Goal: Information Seeking & Learning: Learn about a topic

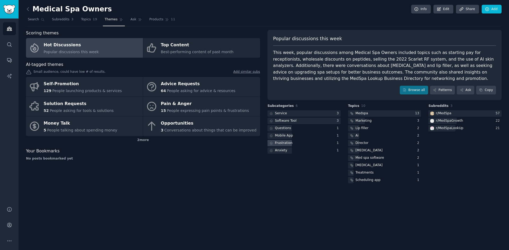
click at [281, 142] on div "Frustration" at bounding box center [283, 143] width 17 height 5
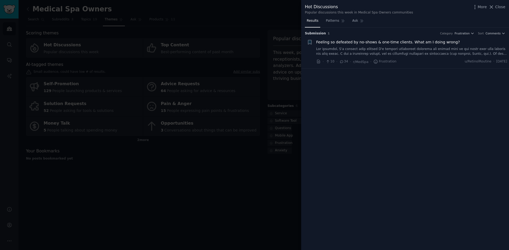
click at [481, 48] on link at bounding box center [411, 51] width 191 height 9
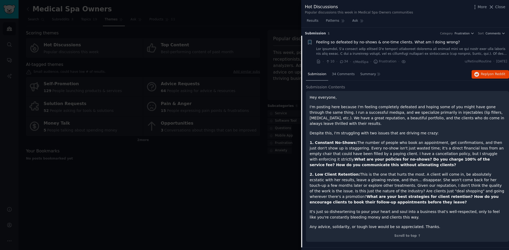
click at [501, 54] on link at bounding box center [411, 51] width 191 height 9
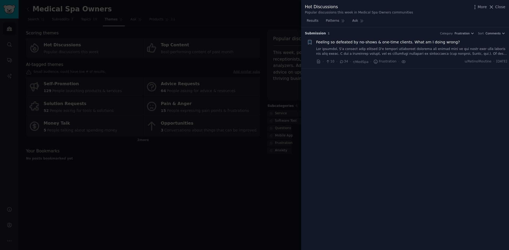
click at [500, 54] on link at bounding box center [411, 51] width 191 height 9
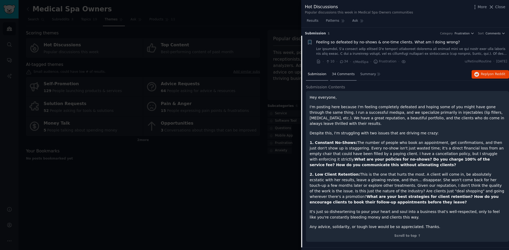
click at [339, 73] on span "34 Comments" at bounding box center [343, 74] width 23 height 5
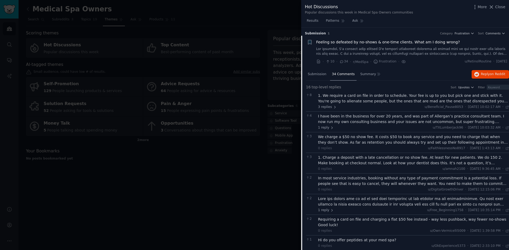
click at [346, 121] on div "I have been in the business for over 20 years, and was part of Allergan’s pract…" at bounding box center [413, 119] width 191 height 11
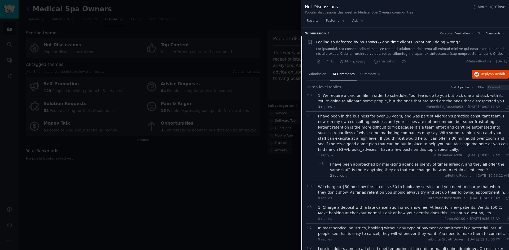
click at [419, 94] on div "1. We require a card on file in order to schedule. Your fee is up to you but pi…" at bounding box center [413, 98] width 191 height 11
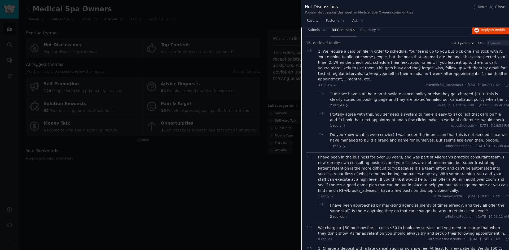
scroll to position [62, 0]
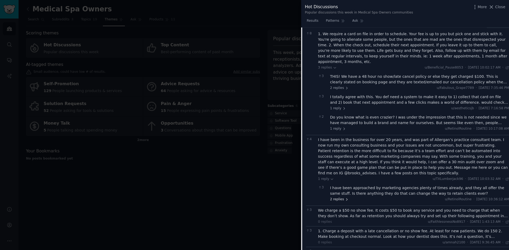
click at [337, 197] on span "2 replies" at bounding box center [339, 199] width 19 height 5
click at [410, 206] on div "TXLumberjack96's advice is correct. In the medspa industry, retention happens i…" at bounding box center [425, 211] width 167 height 11
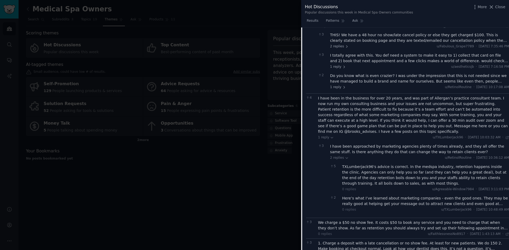
scroll to position [124, 0]
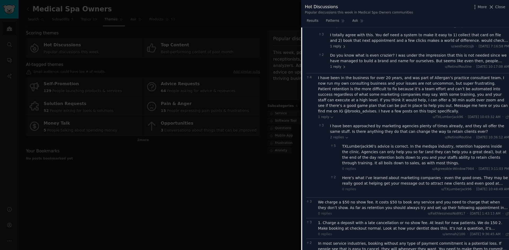
click at [408, 175] on div "Here’s what I’ve learned about marketing companies - even the good ones. They m…" at bounding box center [425, 180] width 167 height 11
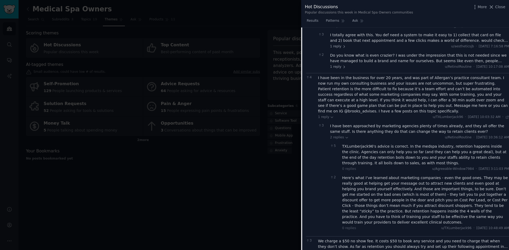
scroll to position [185, 0]
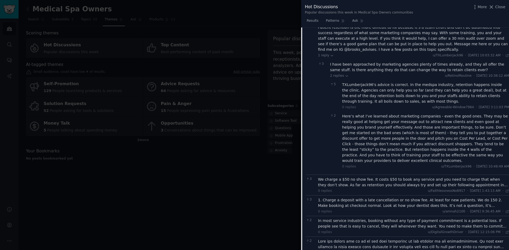
click at [404, 177] on div "We charge a $50 no show fee. It costs $50 to book any service and you need to c…" at bounding box center [413, 182] width 191 height 11
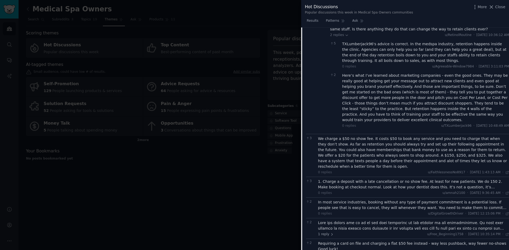
scroll to position [247, 0]
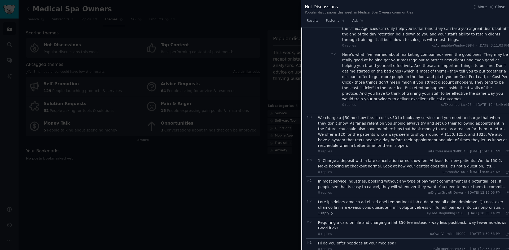
click at [404, 158] on div "1. Charge a deposit with a late cancellation or no show fee. At least for new p…" at bounding box center [413, 163] width 191 height 11
